Goal: Task Accomplishment & Management: Manage account settings

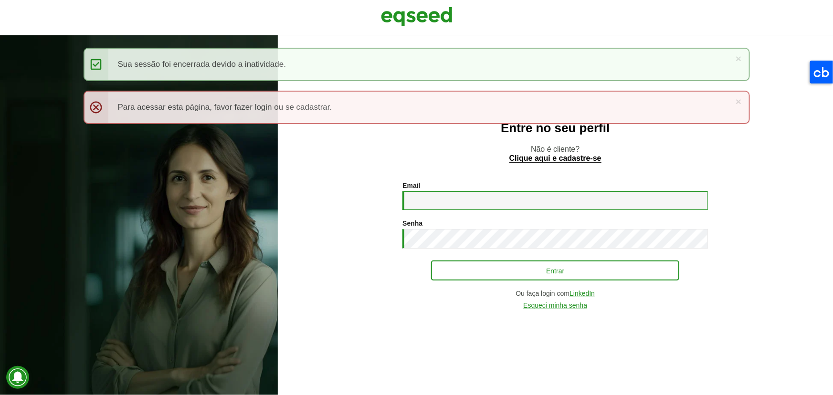
type input "**********"
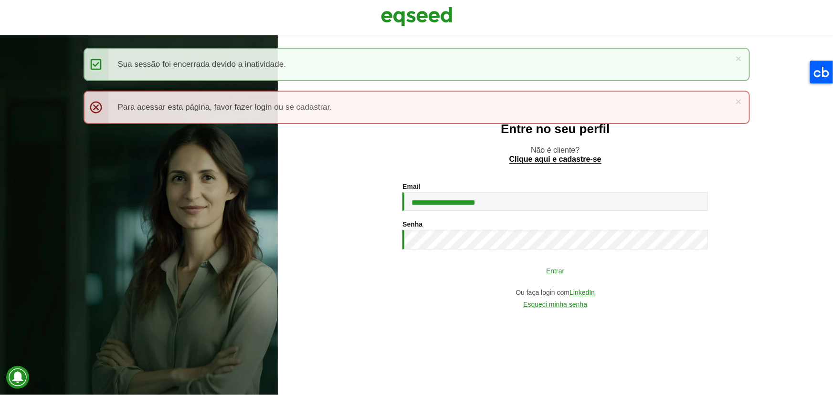
click at [272, 42] on button "Entrar" at bounding box center [555, 271] width 248 height 18
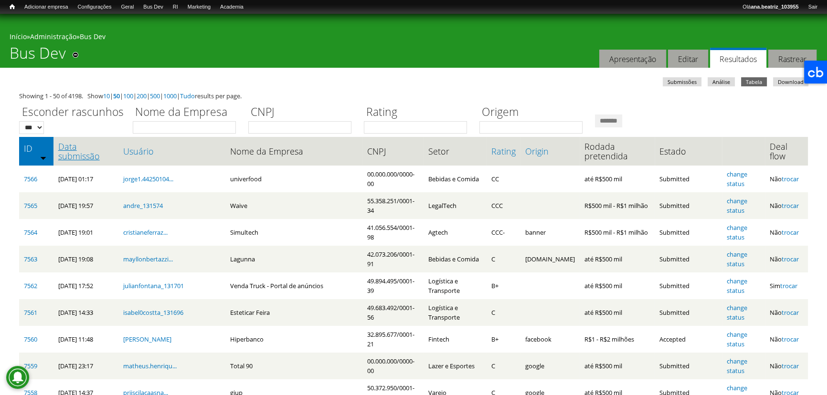
click at [79, 154] on link "Data submissão" at bounding box center [85, 151] width 55 height 19
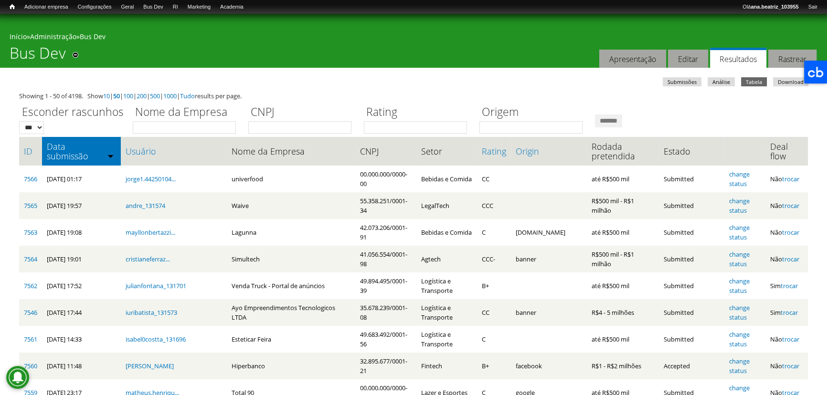
click at [71, 142] on th "Data submissão" at bounding box center [81, 151] width 79 height 29
click at [75, 157] on th "Data submissão" at bounding box center [81, 151] width 79 height 29
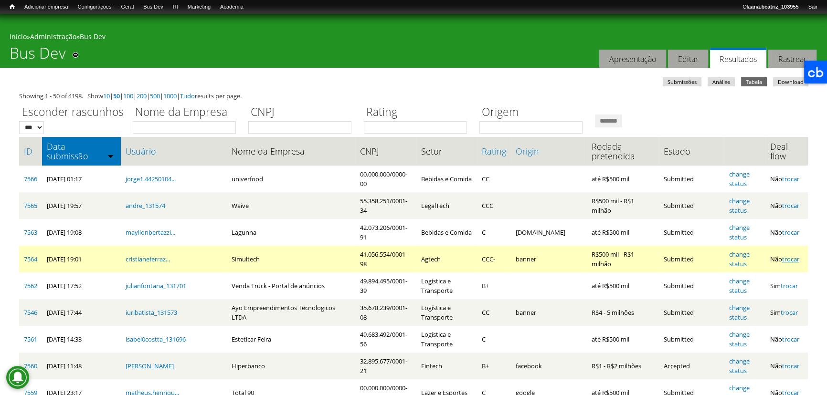
click at [791, 262] on link "trocar" at bounding box center [790, 259] width 17 height 9
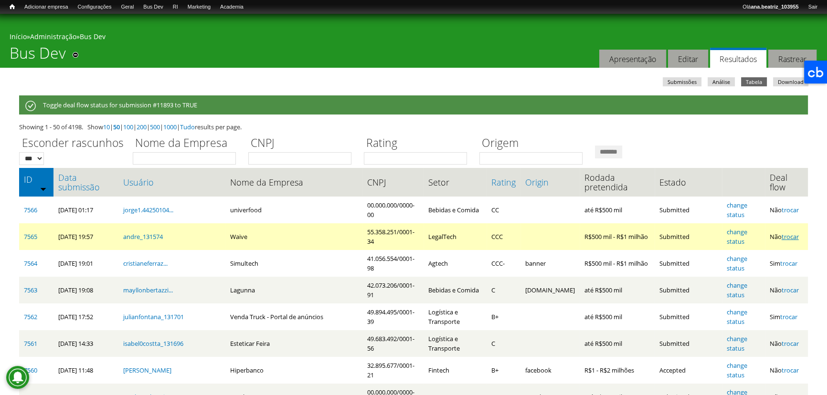
click at [796, 236] on link "trocar" at bounding box center [790, 237] width 17 height 9
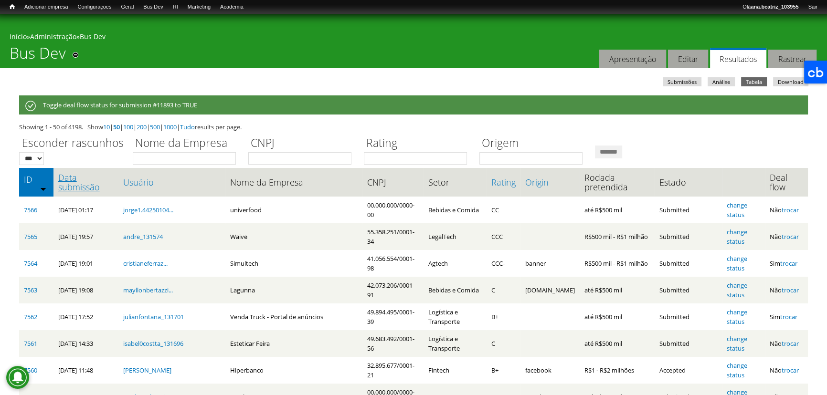
click at [82, 179] on link "Data submissão" at bounding box center [85, 182] width 55 height 19
click at [86, 184] on link "Data submissão" at bounding box center [85, 182] width 55 height 19
